Goal: Information Seeking & Learning: Stay updated

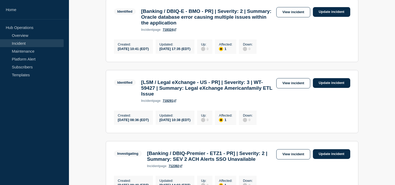
scroll to position [204, 0]
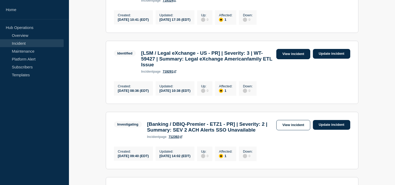
click at [284, 59] on link "View incident" at bounding box center [293, 54] width 34 height 10
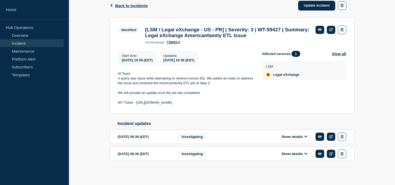
scroll to position [92, 0]
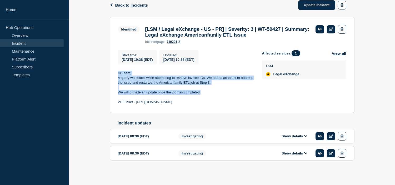
drag, startPoint x: 201, startPoint y: 92, endPoint x: 116, endPoint y: 73, distance: 87.8
click at [116, 73] on section "Identified [LSM / Legal eXchange - US - PR] | Severity: 3 | WT-59427 | Summary:…" at bounding box center [232, 65] width 244 height 96
copy div "Hi Team, A query was stuck while attempting to retrieve invoice IDs. We added a…"
